Goal: Task Accomplishment & Management: Manage account settings

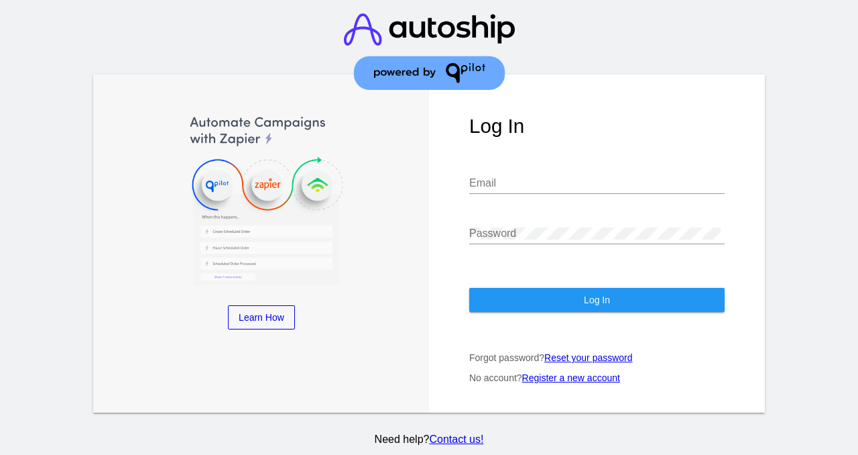
type input "[EMAIL_ADDRESS][DOMAIN_NAME]"
click at [594, 300] on span "Log In" at bounding box center [597, 299] width 26 height 11
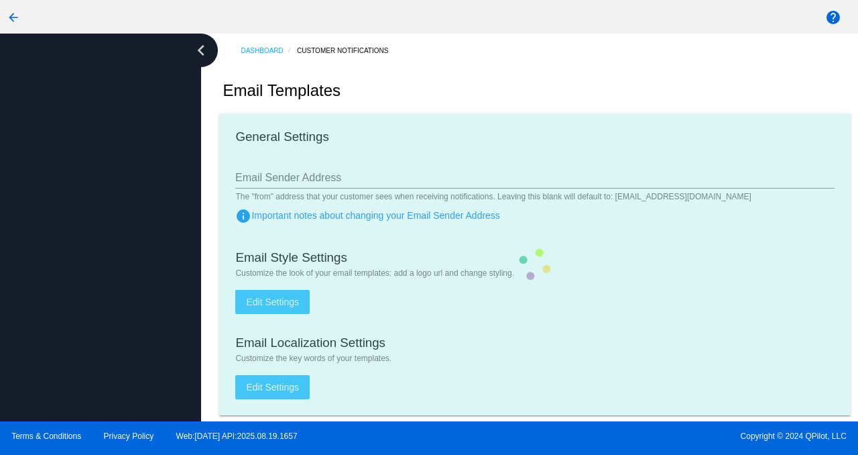
type input "[EMAIL_ADDRESS][DOMAIN_NAME]"
checkbox input "true"
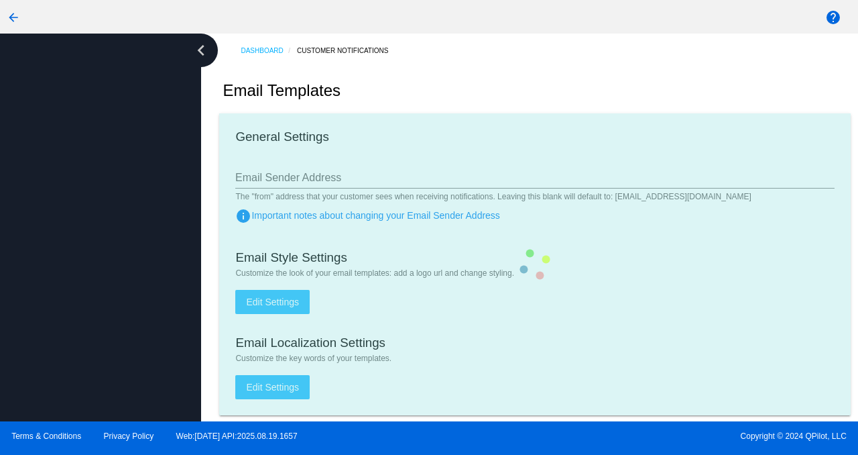
type input "[PERSON_NAME][EMAIL_ADDRESS][DOMAIN_NAME]"
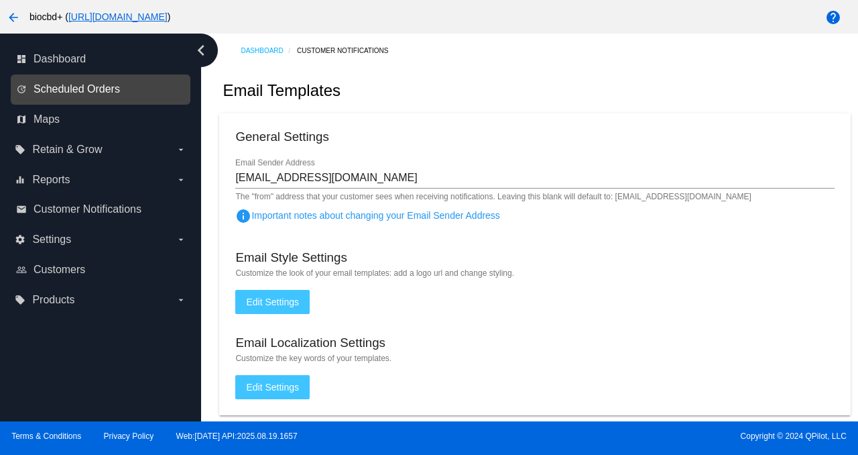
click at [77, 91] on span "Scheduled Orders" at bounding box center [77, 89] width 86 height 12
